Goal: Task Accomplishment & Management: Complete application form

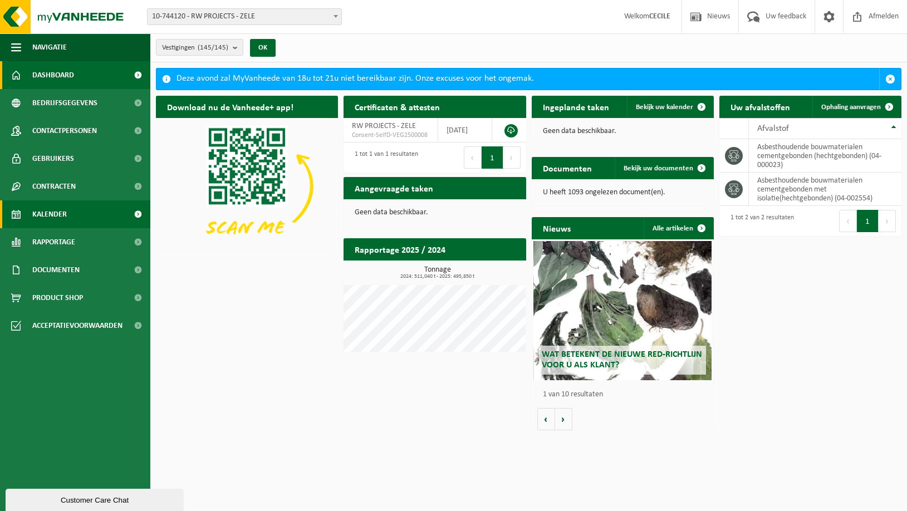
click at [45, 211] on span "Kalender" at bounding box center [49, 214] width 35 height 28
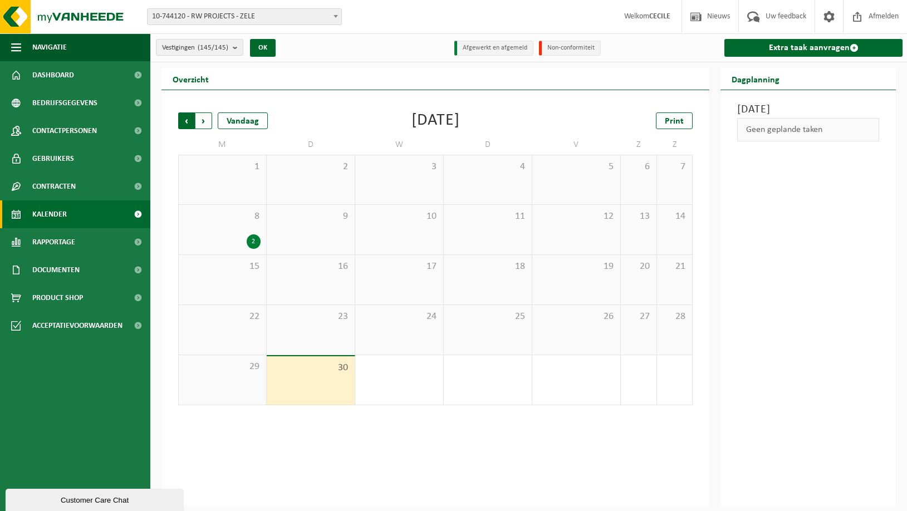
click at [201, 116] on span "Volgende" at bounding box center [203, 120] width 17 height 17
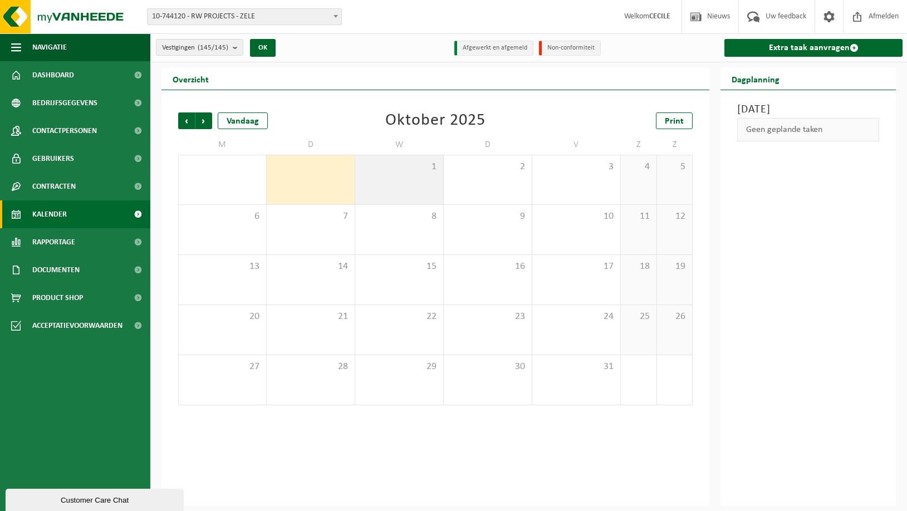
click at [401, 168] on span "1" at bounding box center [399, 167] width 77 height 12
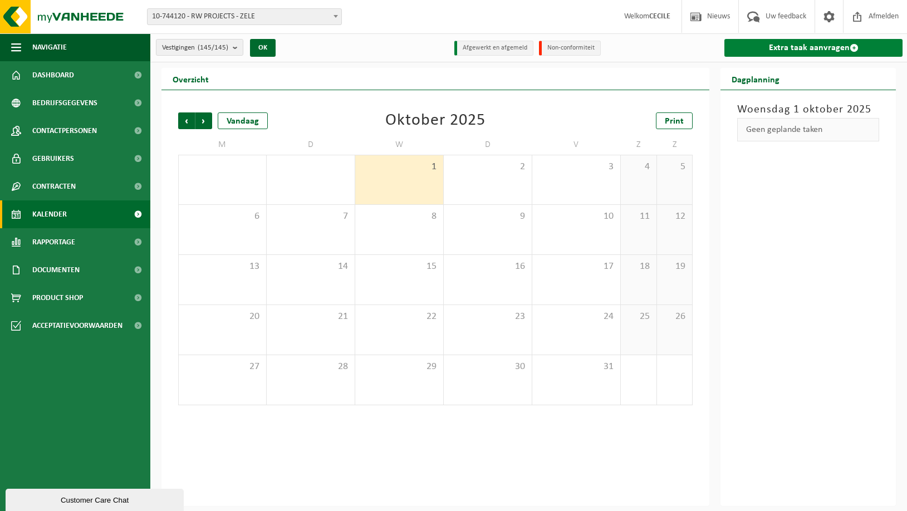
click at [801, 47] on link "Extra taak aanvragen" at bounding box center [813, 48] width 178 height 18
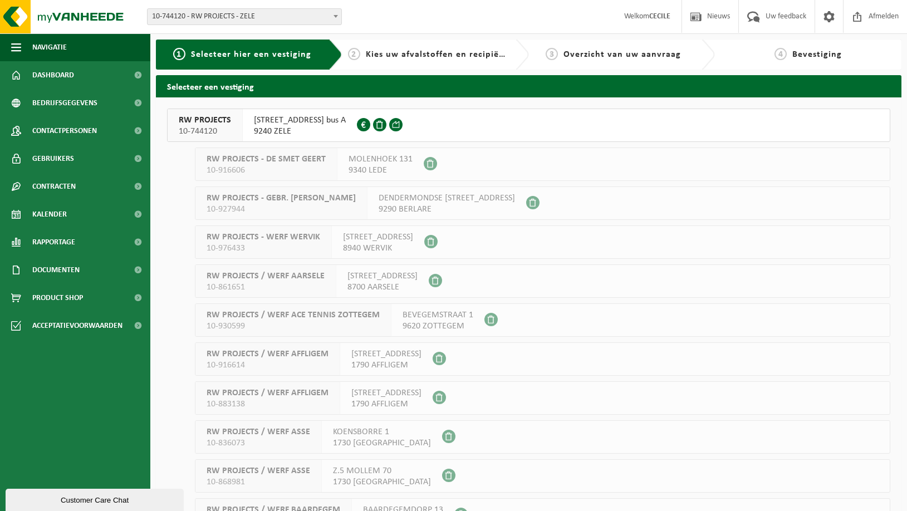
click at [206, 125] on span "RW PROJECTS" at bounding box center [205, 120] width 52 height 11
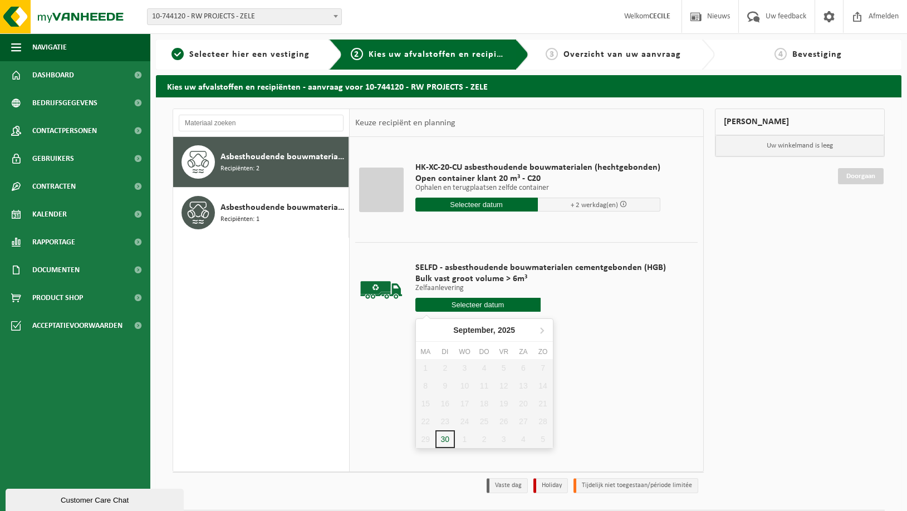
click at [469, 308] on input "text" at bounding box center [477, 305] width 125 height 14
click at [541, 332] on icon at bounding box center [542, 330] width 18 height 18
click at [464, 368] on div "1" at bounding box center [464, 368] width 19 height 18
type input "Van 2025-10-01"
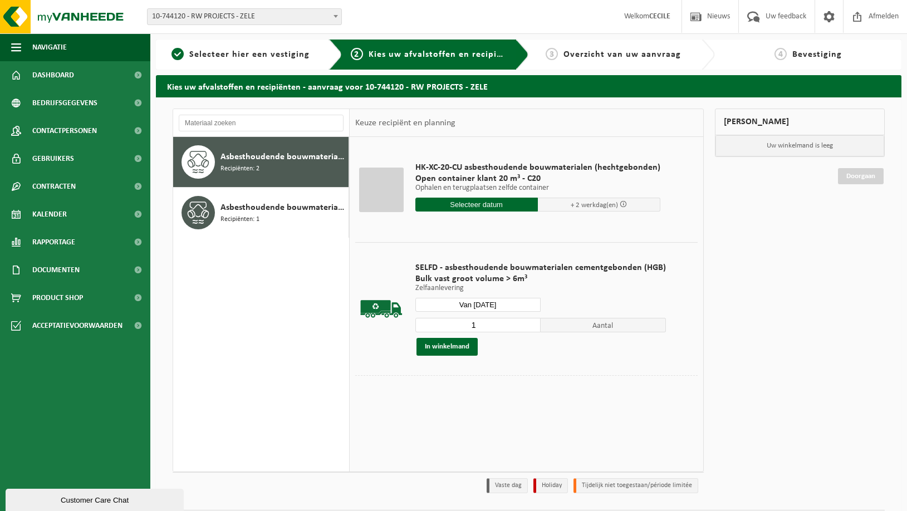
type input "2"
click at [528, 321] on input "2" at bounding box center [477, 325] width 125 height 14
click at [449, 346] on button "In winkelmand" at bounding box center [446, 347] width 61 height 18
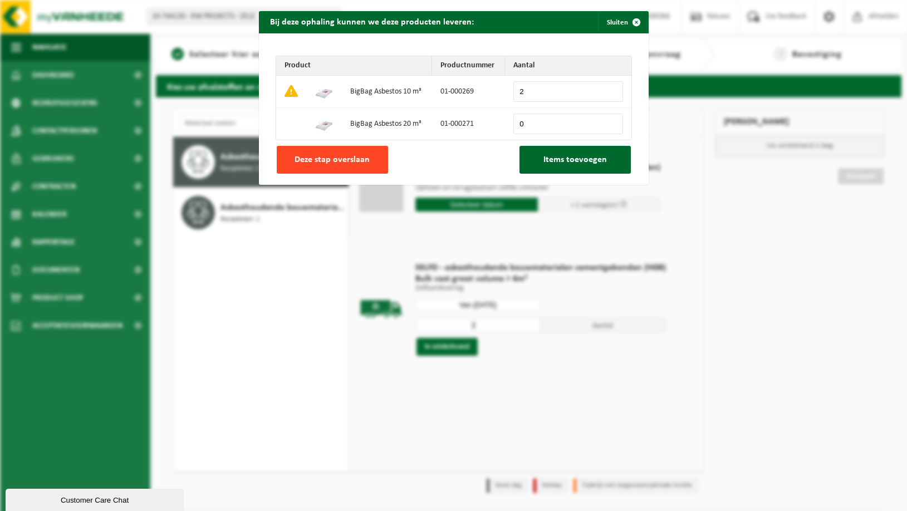
click at [324, 160] on span "Deze stap overslaan" at bounding box center [331, 159] width 75 height 9
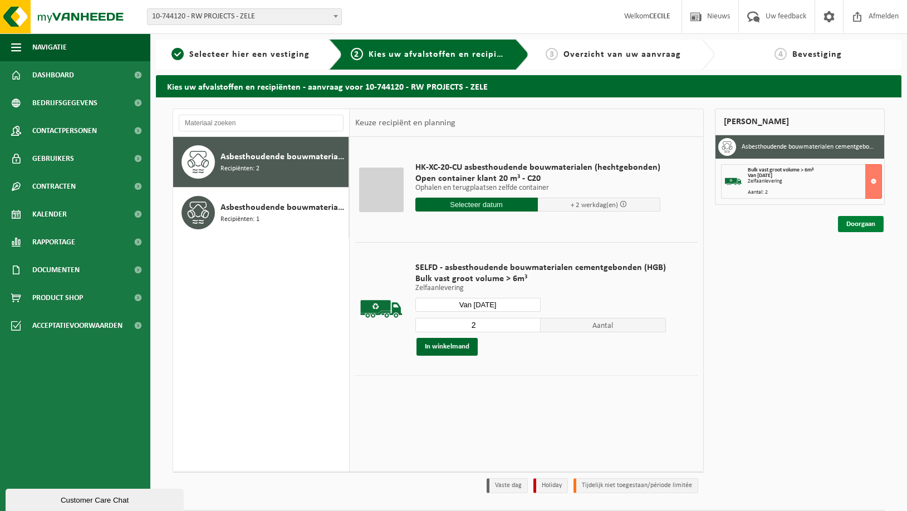
click at [856, 223] on link "Doorgaan" at bounding box center [861, 224] width 46 height 16
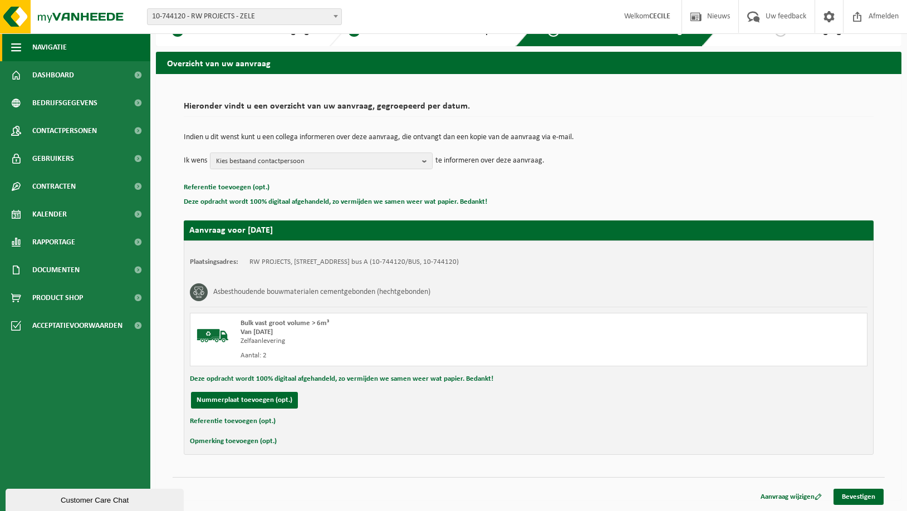
scroll to position [23, 0]
click at [225, 421] on button "Referentie toevoegen (opt.)" at bounding box center [233, 421] width 86 height 14
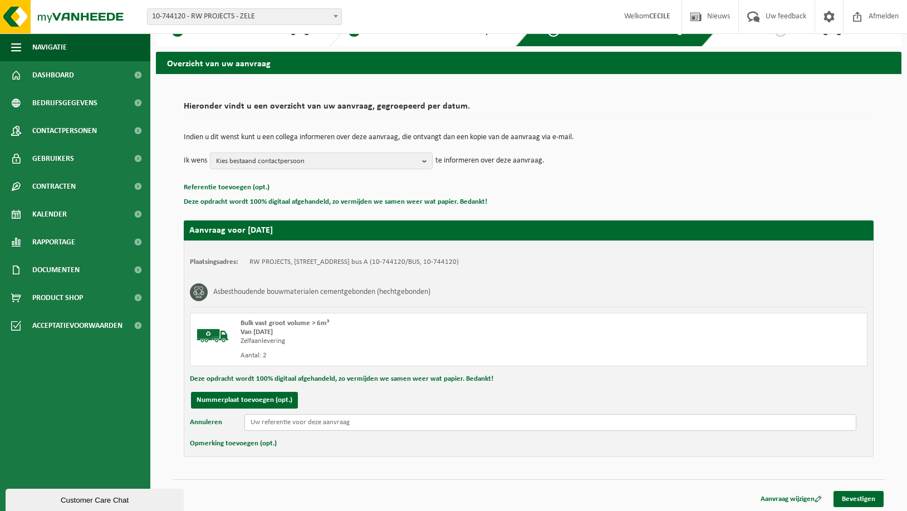
click at [285, 425] on input "text" at bounding box center [550, 422] width 612 height 17
paste input "Wilgenweg 46, 2890 Puurs-Sint-Amands"
click at [252, 422] on input "Wilgenweg 46, 2890 Puurs-Sint-Amands" at bounding box center [550, 422] width 612 height 17
paste input "GDR TRANS bv"
type input "GDR TRANS bv, Wilgenweg 46, 2890 Puurs-Sint-Amands"
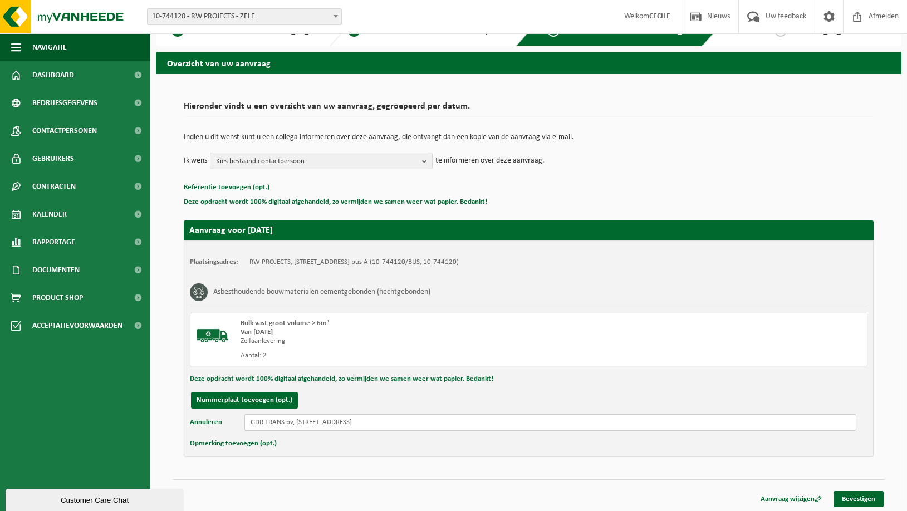
drag, startPoint x: 441, startPoint y: 424, endPoint x: 214, endPoint y: 422, distance: 227.1
click at [214, 422] on div "Annuleren GDR TRANS bv, Wilgenweg 46, 2890 Puurs-Sint-Amands" at bounding box center [528, 422] width 677 height 17
paste input "GDR TRANS bv, Wilgenweg 46, 2890 Puurs-Sint-Amands"
type input "GDR TRANS bv, Wilgenweg 46, 2890 Puurs-Sint-Amands"
click at [255, 444] on button "Opmerking toevoegen (opt.)" at bounding box center [233, 443] width 87 height 14
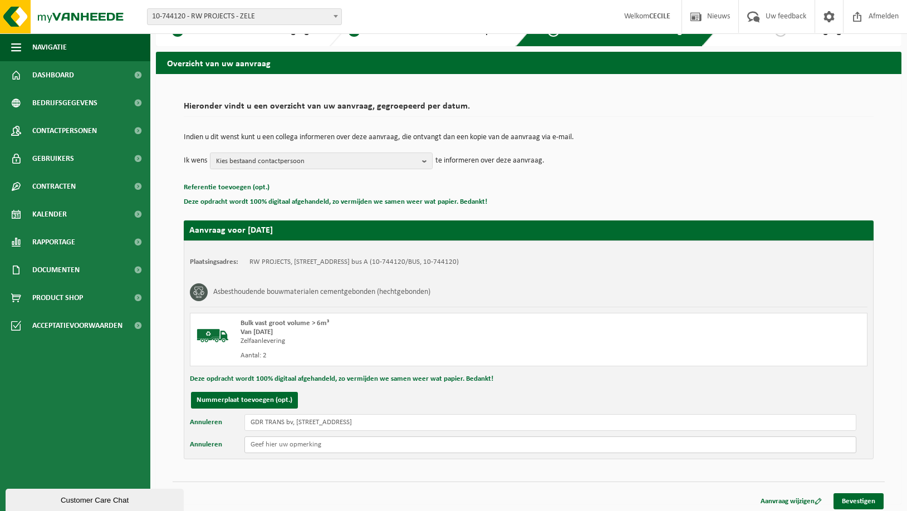
click at [269, 446] on input "text" at bounding box center [550, 444] width 612 height 17
paste input "GDR TRANS bv, Wilgenweg 46, 2890 Puurs-Sint-Amands"
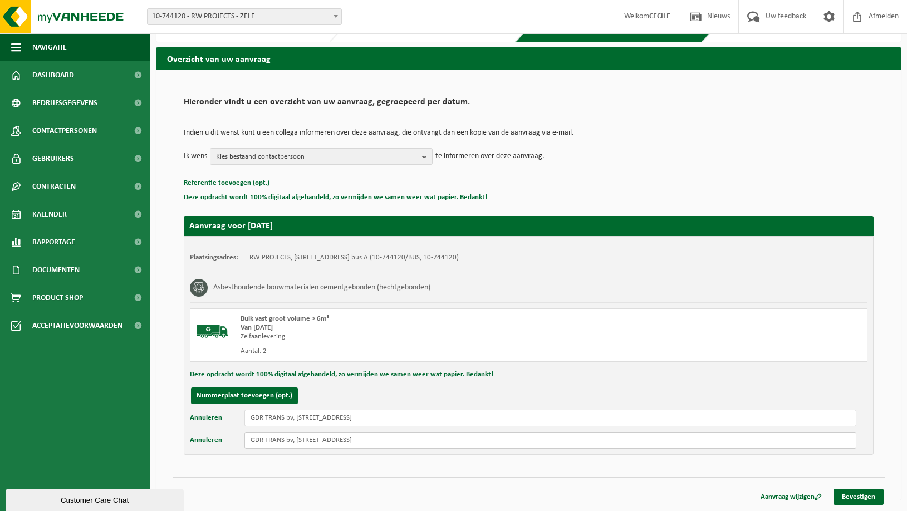
scroll to position [28, 0]
type input "GDR TRANS bv, Wilgenweg 46, 2890 Puurs-Sint-Amands"
click at [866, 501] on link "Bevestigen" at bounding box center [858, 497] width 50 height 16
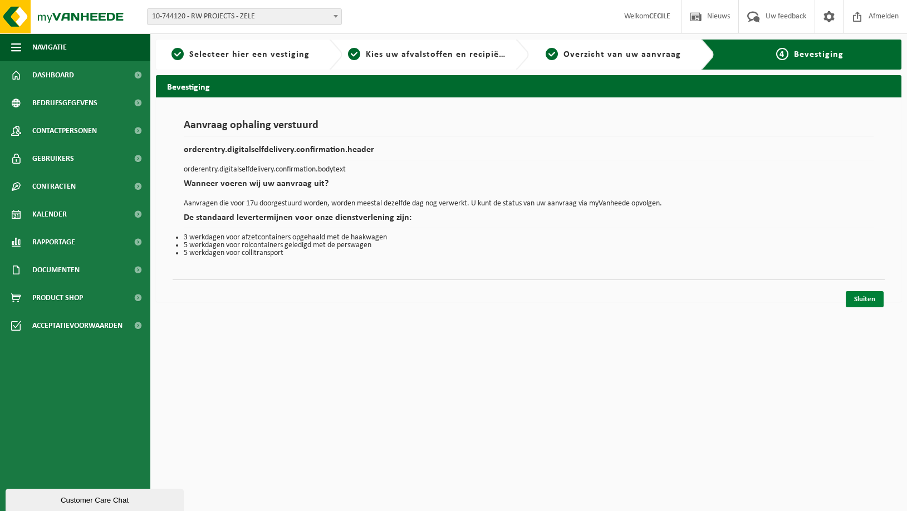
click at [857, 296] on link "Sluiten" at bounding box center [864, 299] width 38 height 16
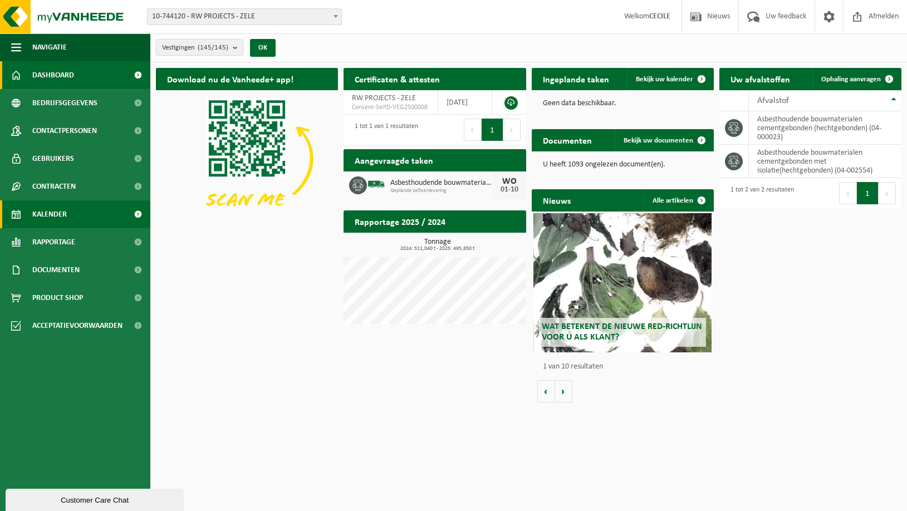
click at [43, 212] on span "Kalender" at bounding box center [49, 214] width 35 height 28
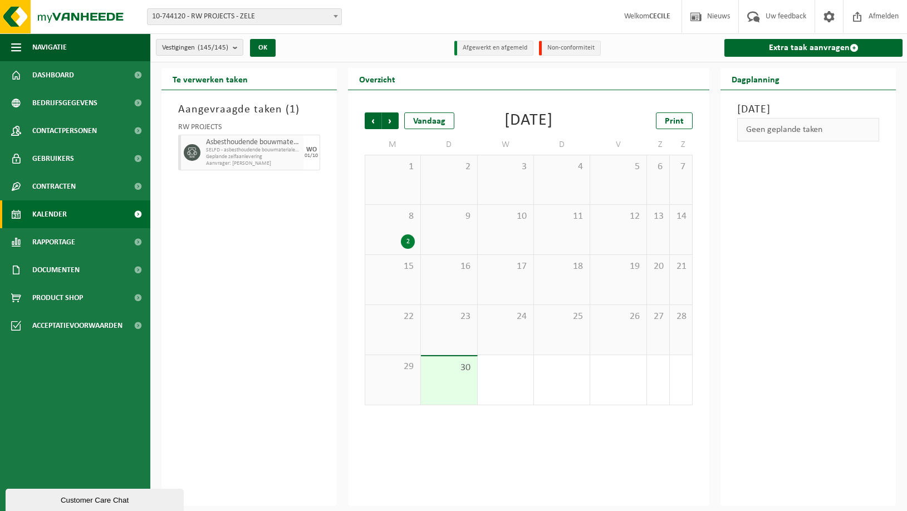
click at [233, 155] on span "Geplande zelfaanlevering" at bounding box center [253, 157] width 95 height 7
click at [390, 120] on span "Volgende" at bounding box center [390, 120] width 17 height 17
click at [515, 173] on div "1" at bounding box center [505, 179] width 56 height 49
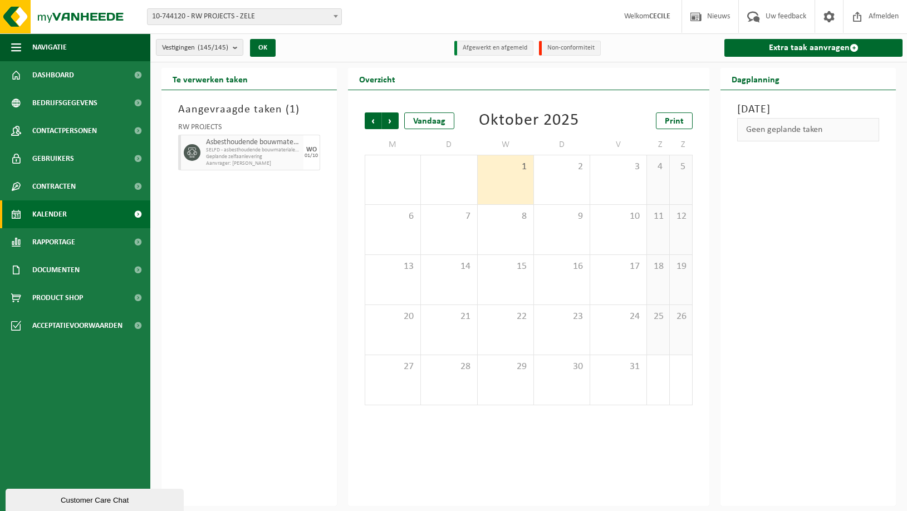
click at [515, 173] on div "1" at bounding box center [505, 179] width 56 height 49
click at [222, 154] on span "Geplande zelfaanlevering" at bounding box center [253, 157] width 95 height 7
